Goal: Task Accomplishment & Management: Manage account settings

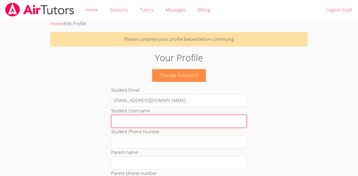
click at [124, 121] on input "Student Username" at bounding box center [179, 121] width 136 height 13
type input "s"
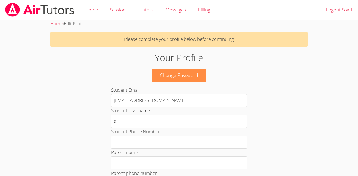
click at [333, 127] on body "Home Sessions Tutors Messages Billing Logout Soad Home › Edit Profile Please co…" at bounding box center [179, 88] width 358 height 176
